Goal: Transaction & Acquisition: Purchase product/service

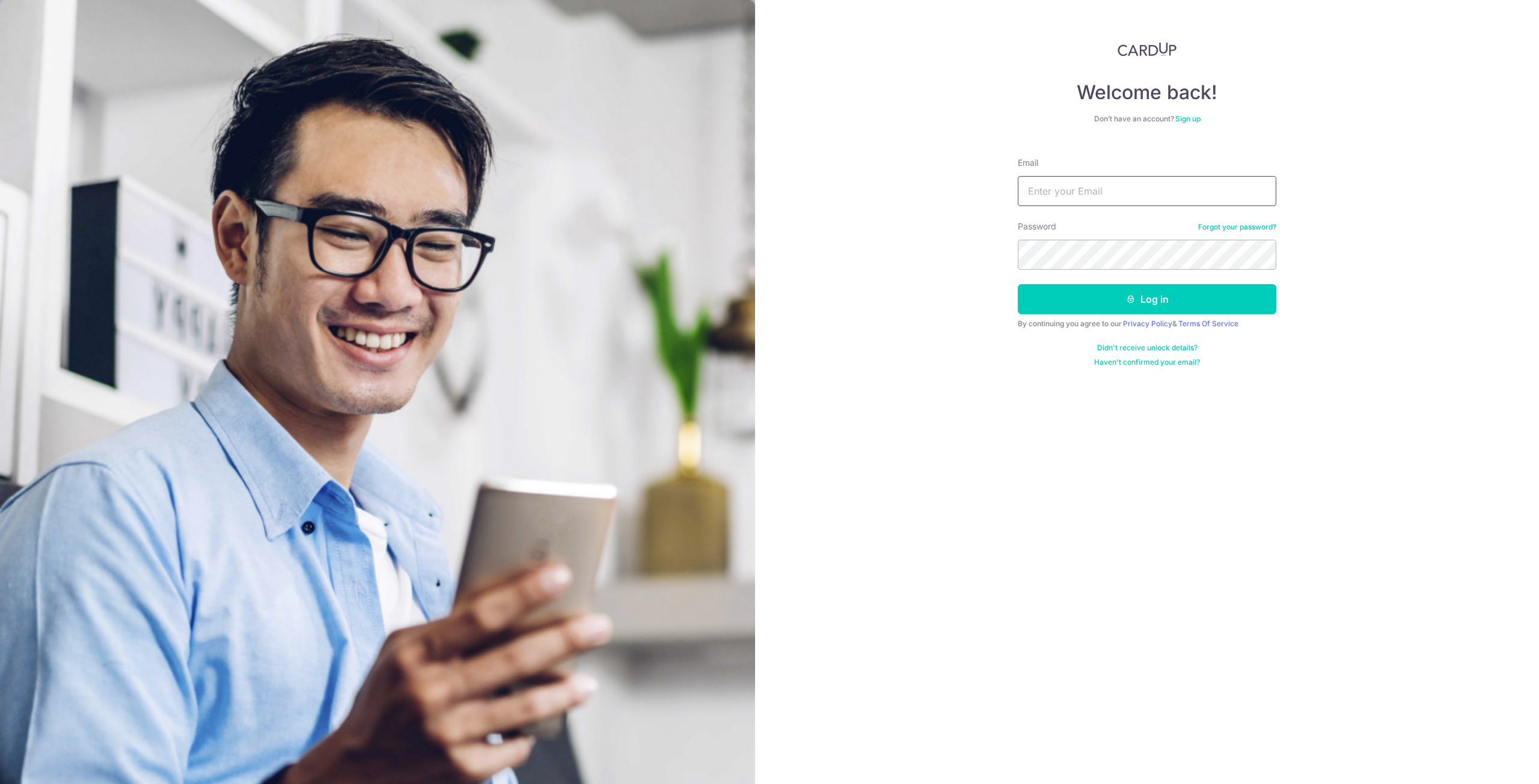
drag, startPoint x: 0, startPoint y: 0, endPoint x: 1104, endPoint y: 188, distance: 1119.9
click at [1104, 188] on input "Email" at bounding box center [1147, 191] width 259 height 30
type input "raymond_l@alanrefrigerationservices.com"
click at [1157, 298] on button "Log in" at bounding box center [1147, 299] width 259 height 30
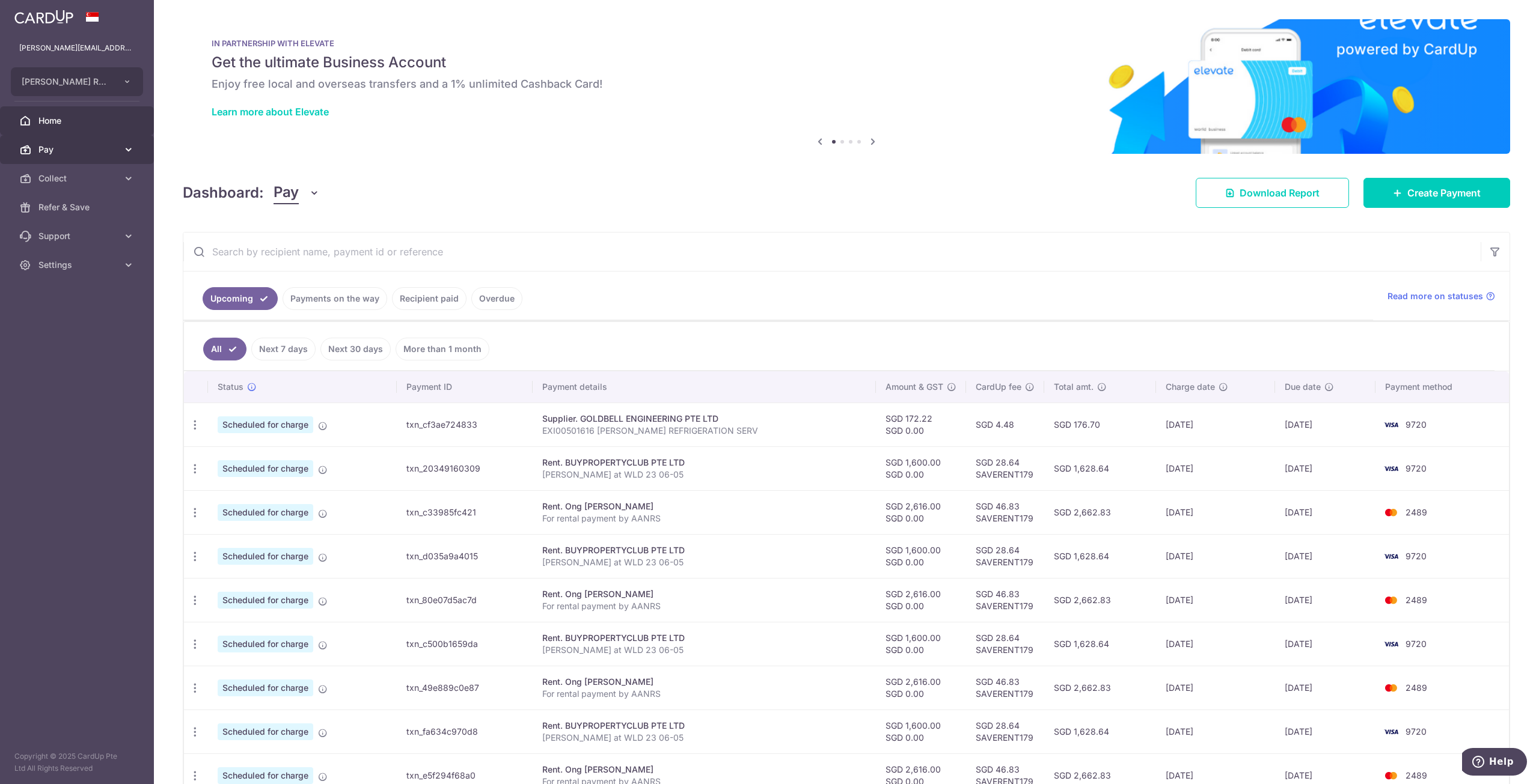
click at [97, 150] on span "Pay" at bounding box center [77, 150] width 79 height 12
click at [82, 180] on span "Payments" at bounding box center [77, 178] width 79 height 12
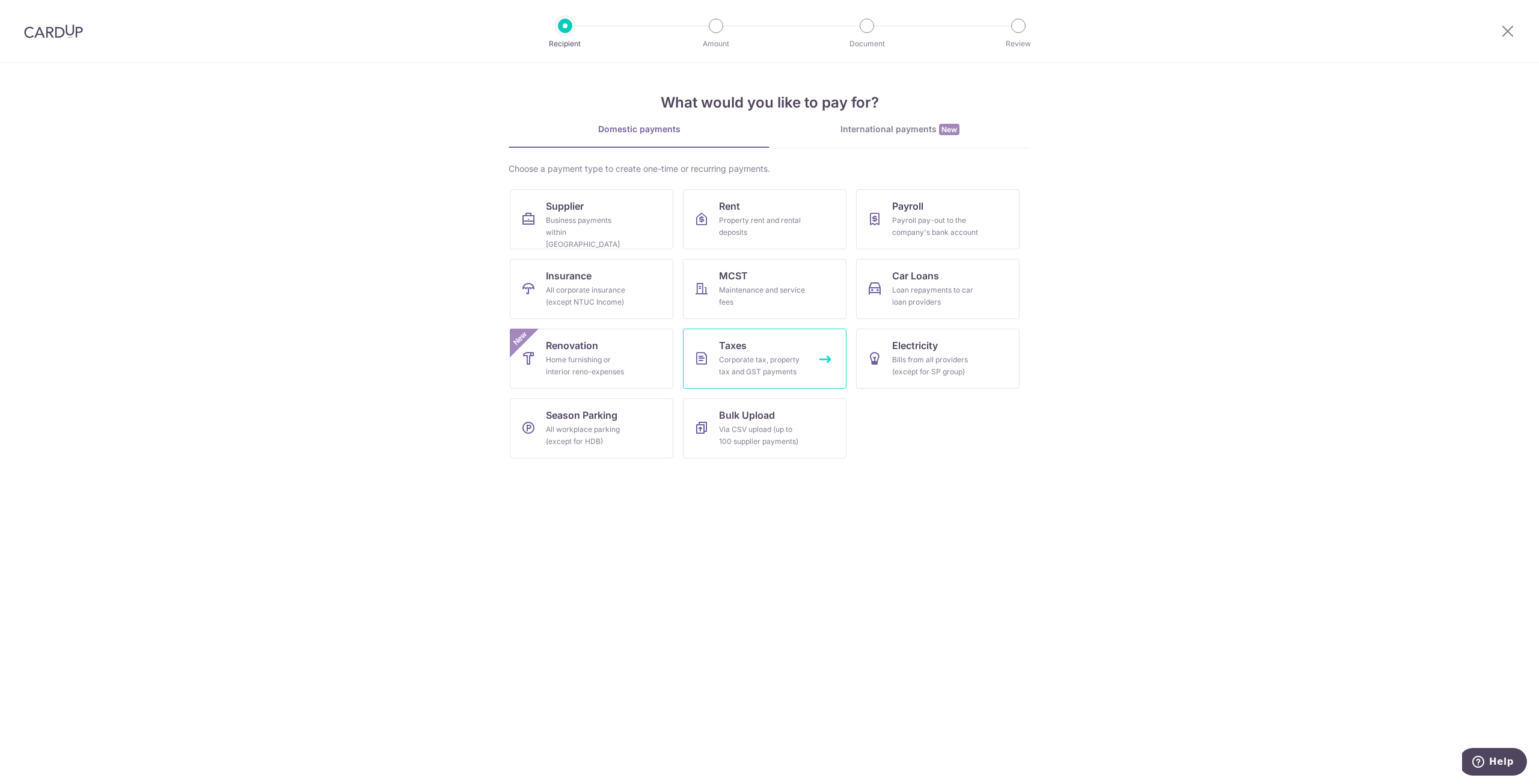
click at [745, 363] on div "Corporate tax, property tax and GST payments" at bounding box center [763, 366] width 87 height 24
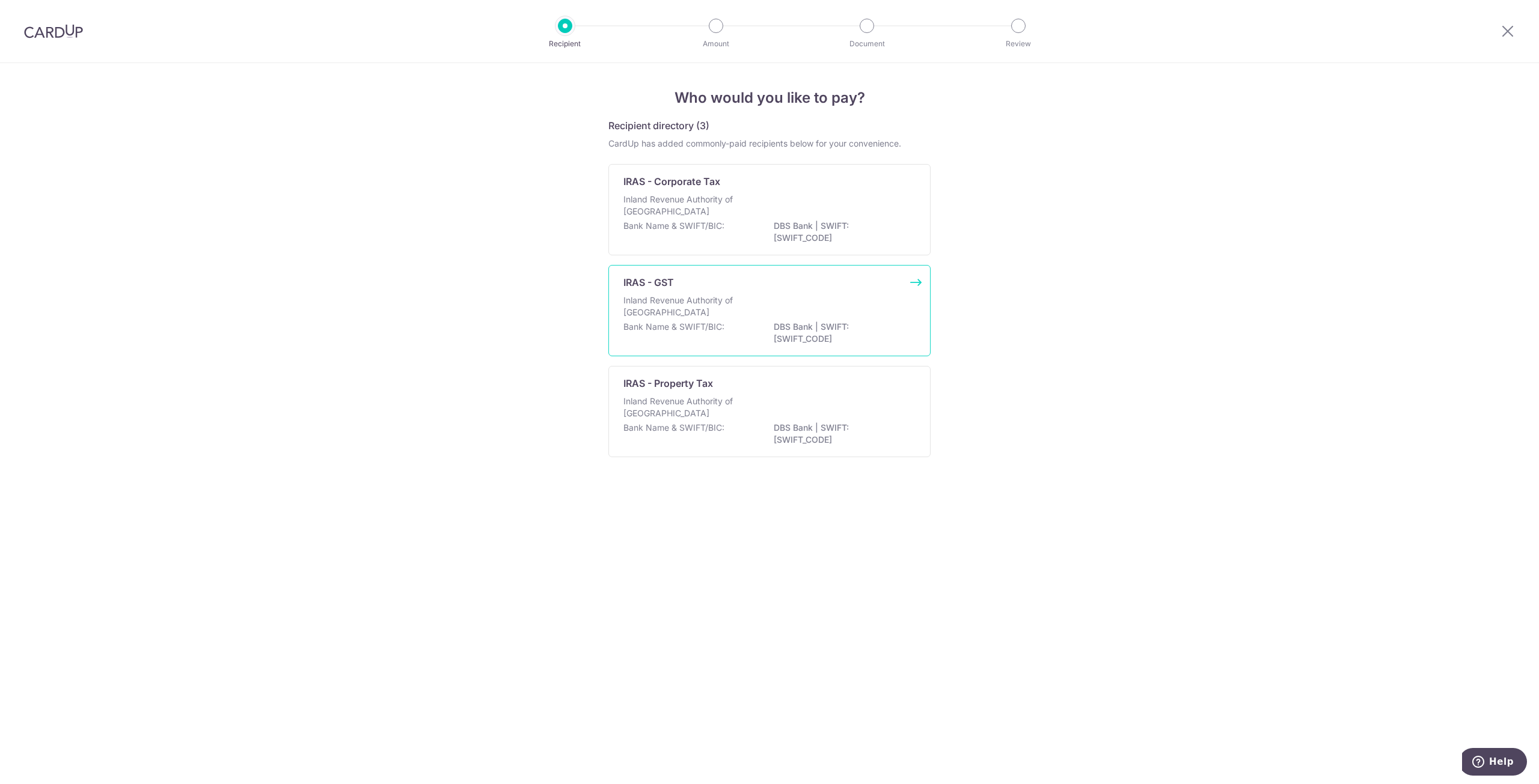
click at [747, 315] on p "Inland Revenue Authority of [GEOGRAPHIC_DATA]" at bounding box center [687, 306] width 127 height 24
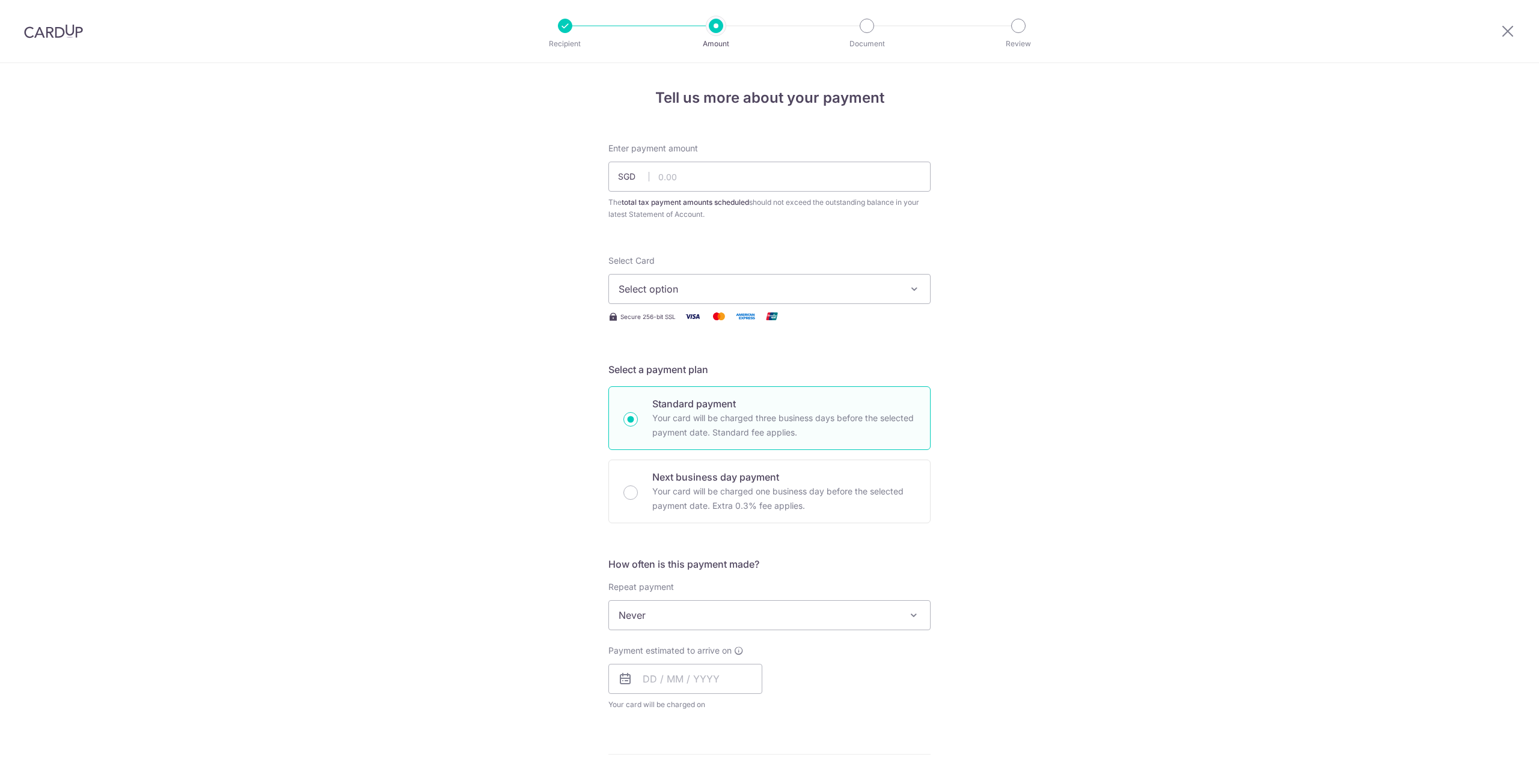
click at [728, 284] on span "Select option" at bounding box center [759, 288] width 280 height 14
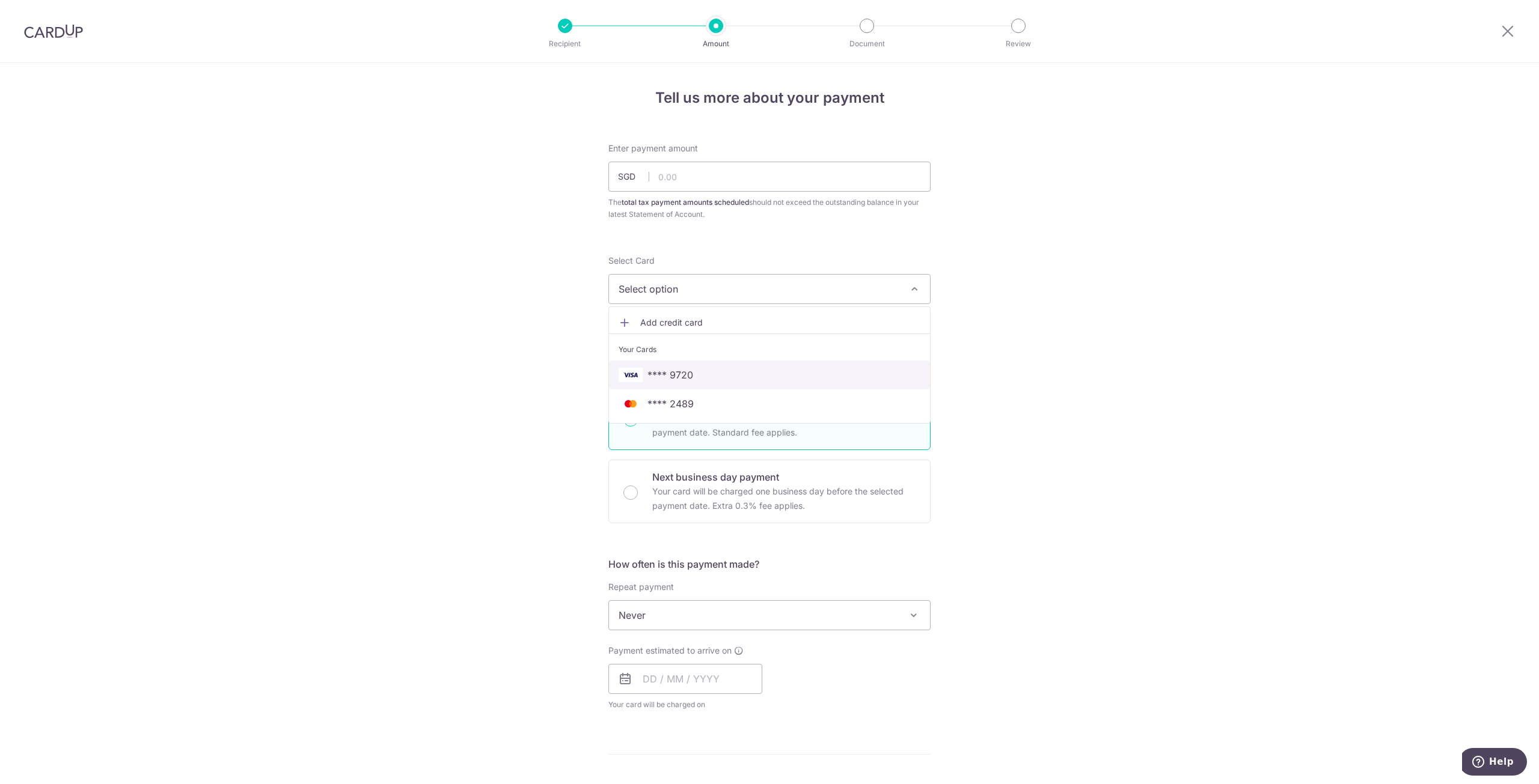
click at [713, 371] on span "**** 9720" at bounding box center [770, 374] width 302 height 14
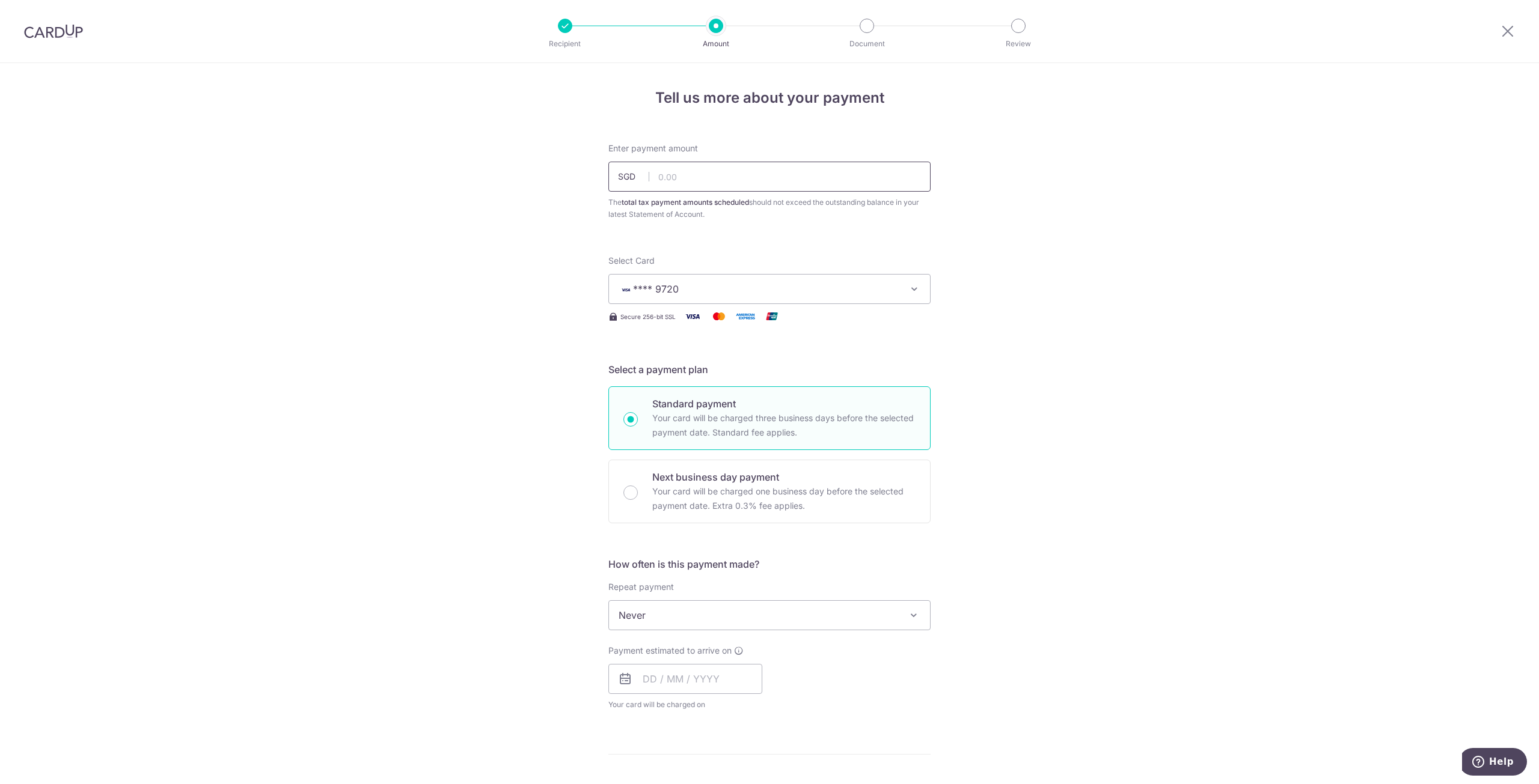
click at [700, 181] on input "text" at bounding box center [770, 176] width 322 height 30
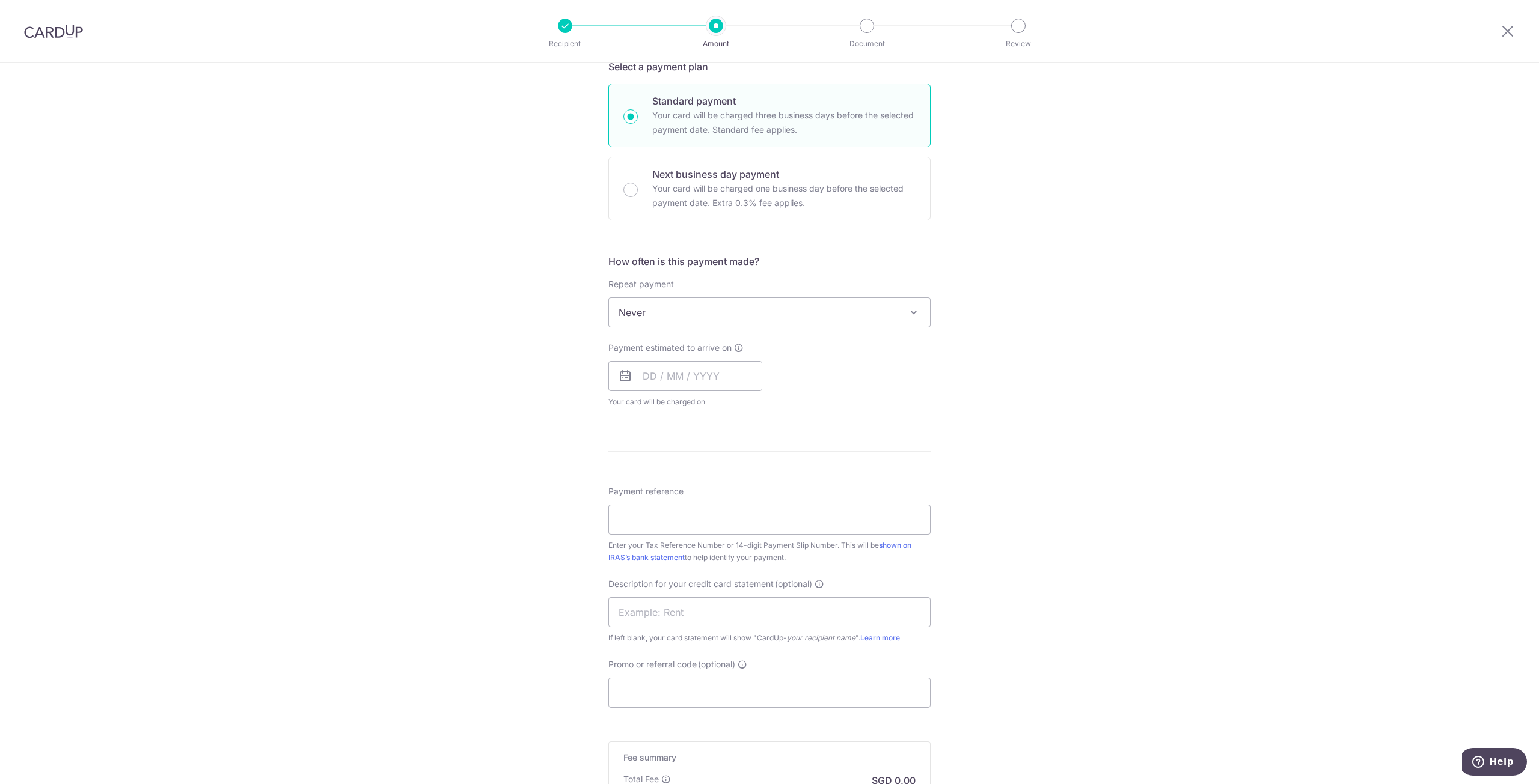
scroll to position [361, 0]
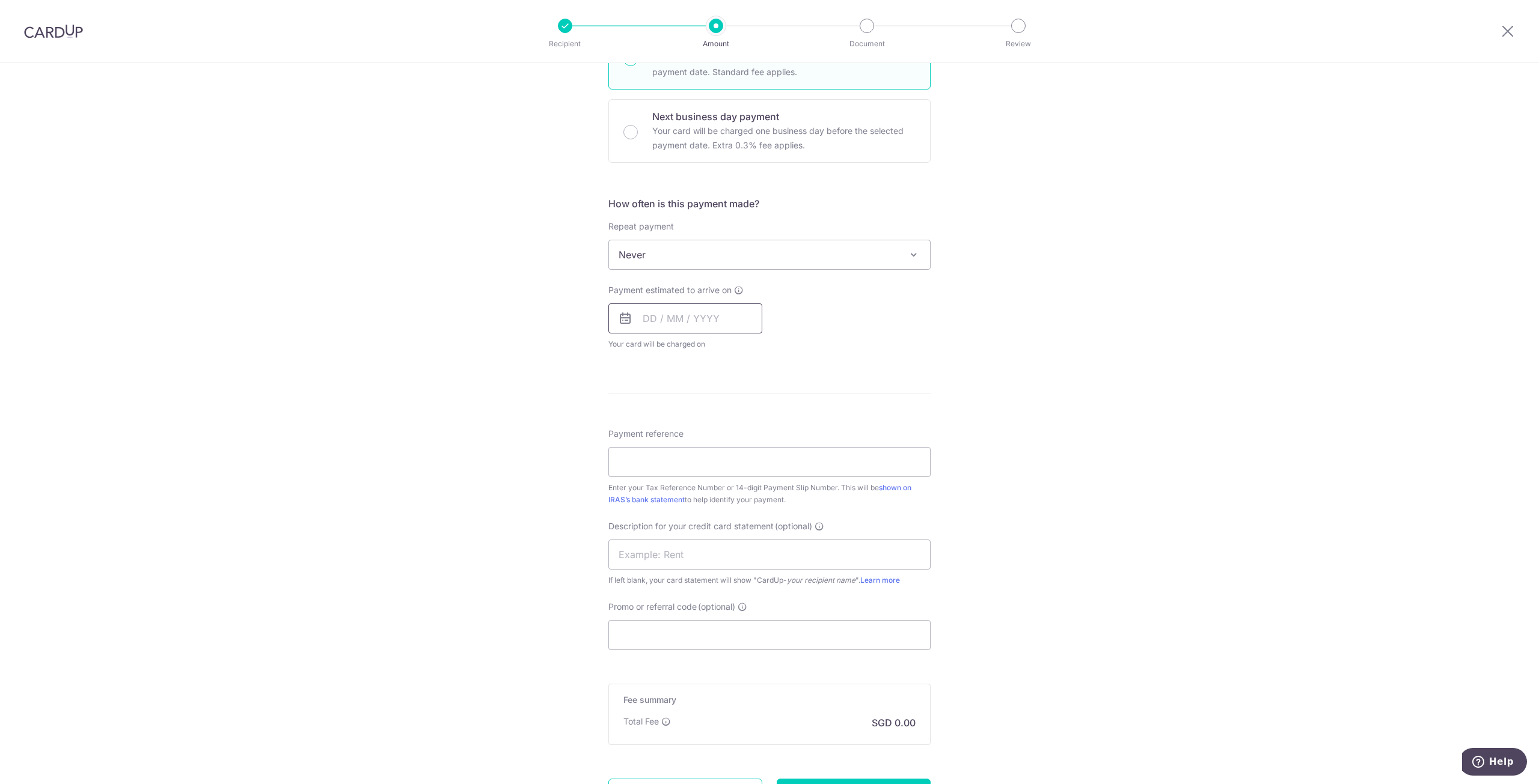
click at [670, 326] on input "text" at bounding box center [685, 318] width 154 height 30
click at [750, 450] on link "17" at bounding box center [753, 451] width 19 height 19
type input "[DATE]"
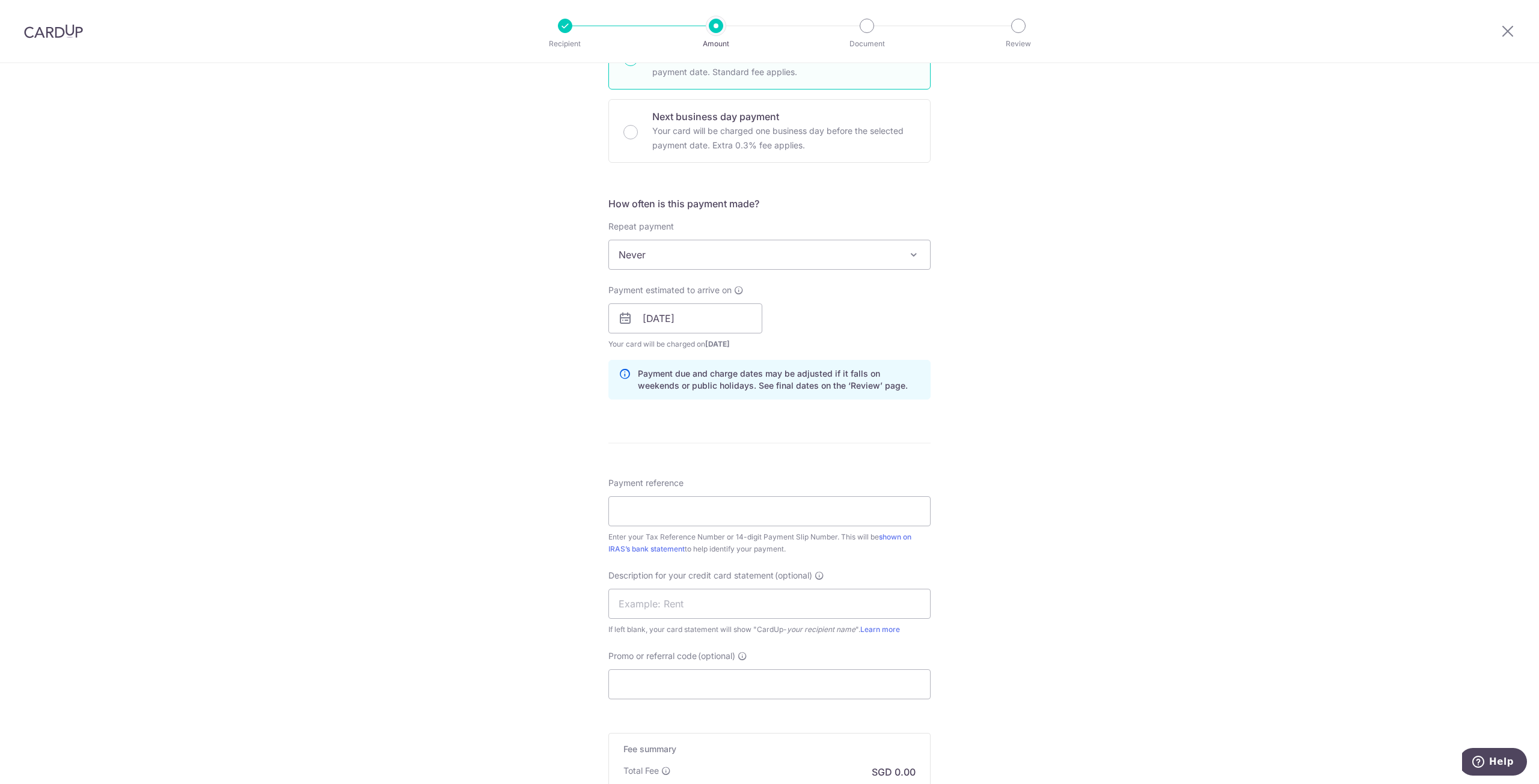
click at [572, 406] on div "Tell us more about your payment Enter payment amount SGD The total tax payment …" at bounding box center [770, 325] width 1539 height 1245
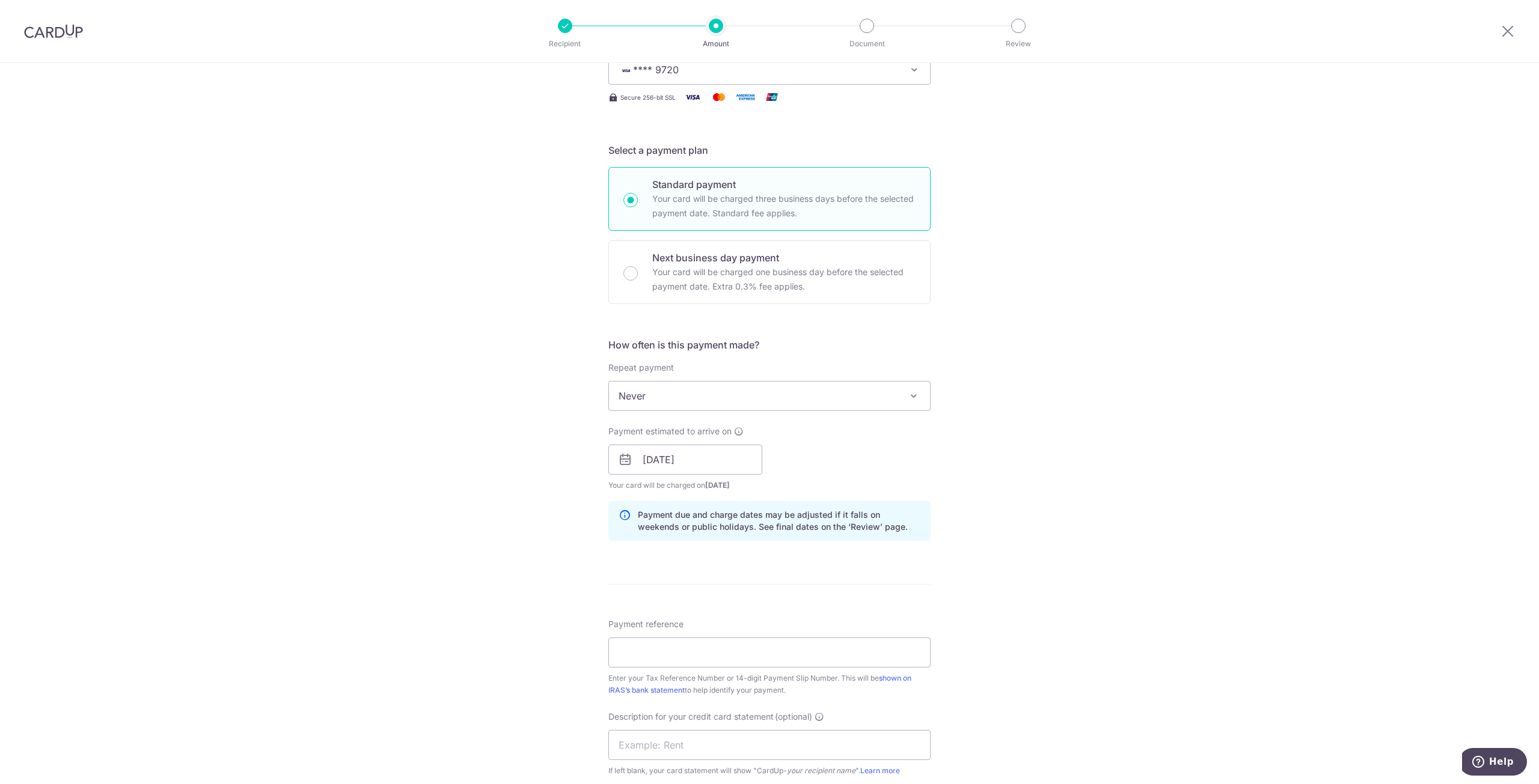
scroll to position [0, 0]
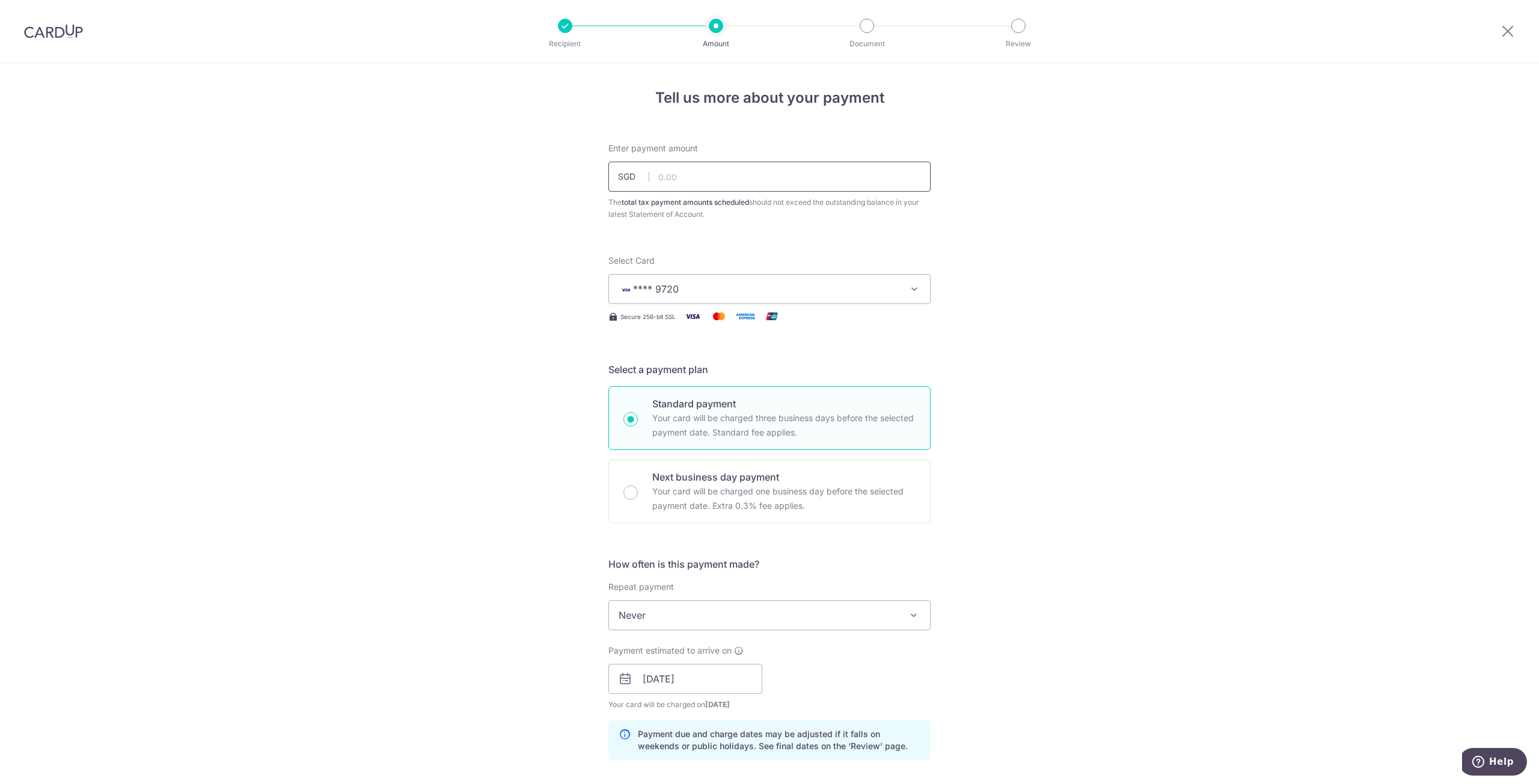
click at [696, 184] on input "text" at bounding box center [770, 176] width 322 height 30
click at [1038, 324] on div "Tell us more about your payment Enter payment amount SGD 2521.99 The total tax …" at bounding box center [770, 686] width 1539 height 1245
type input "2,521.99"
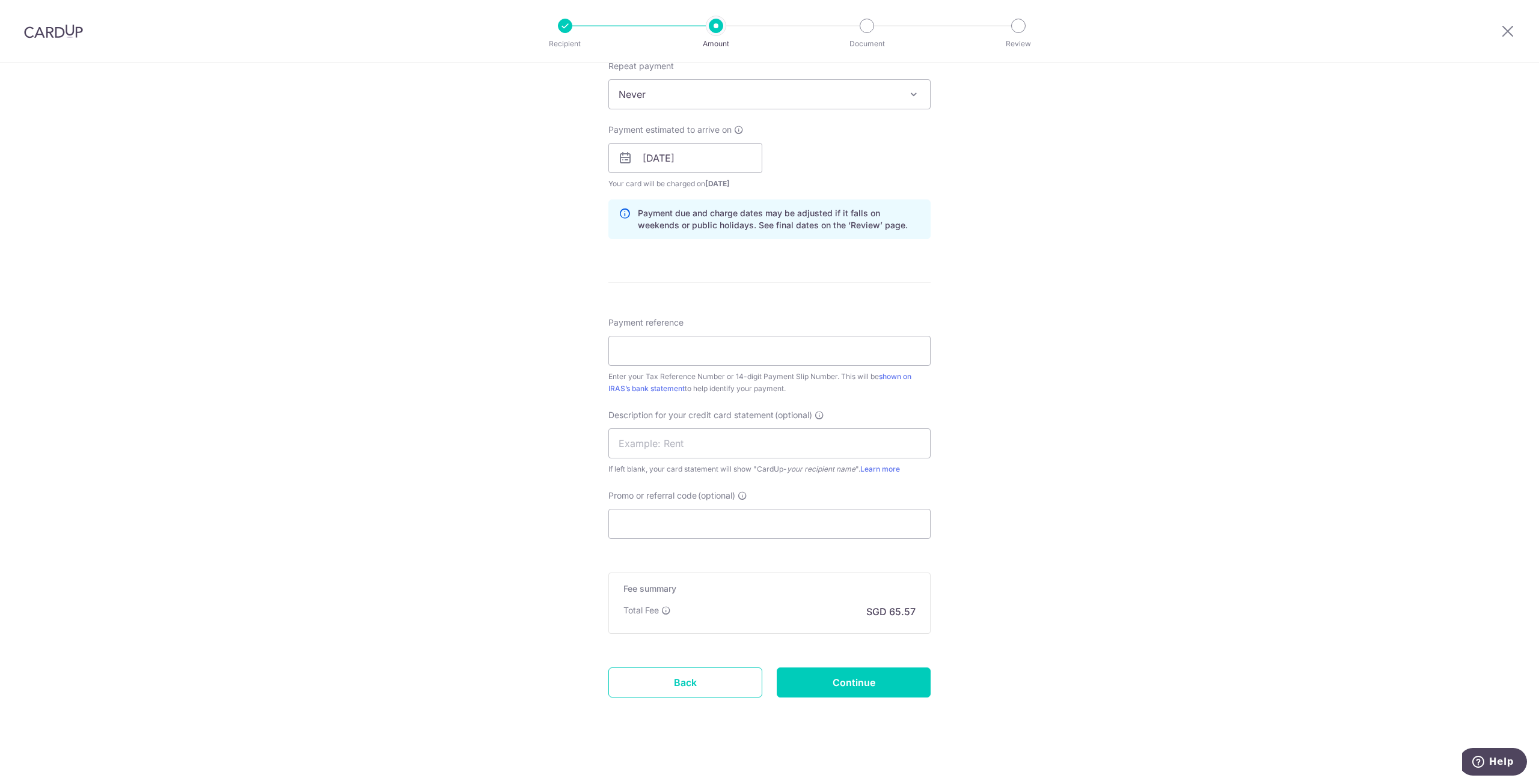
scroll to position [521, 0]
click at [645, 344] on input "Payment reference" at bounding box center [770, 350] width 322 height 30
click at [1054, 474] on div "Tell us more about your payment Enter payment amount SGD 2,521.99 2521.99 The t…" at bounding box center [770, 164] width 1539 height 1245
